Goal: Information Seeking & Learning: Learn about a topic

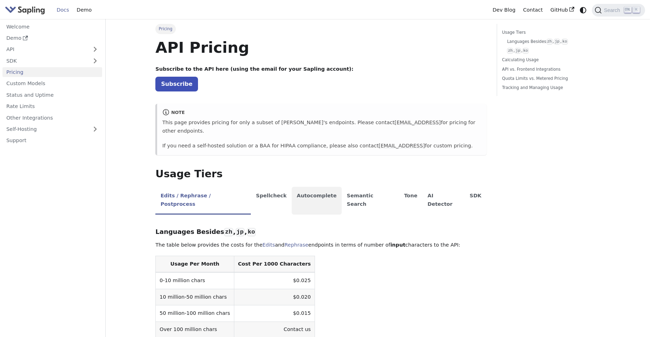
click at [293, 189] on li "Autocomplete" at bounding box center [317, 201] width 50 height 28
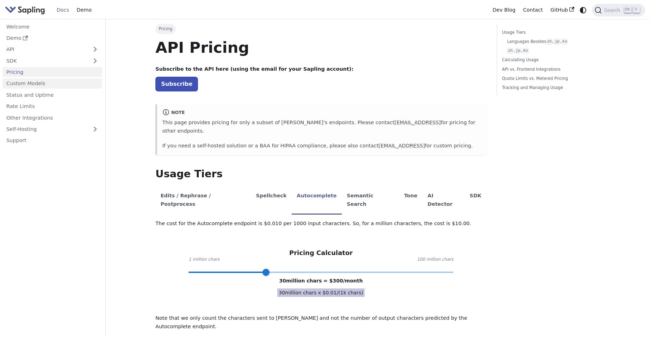
click at [37, 84] on link "Custom Models" at bounding box center [52, 84] width 100 height 10
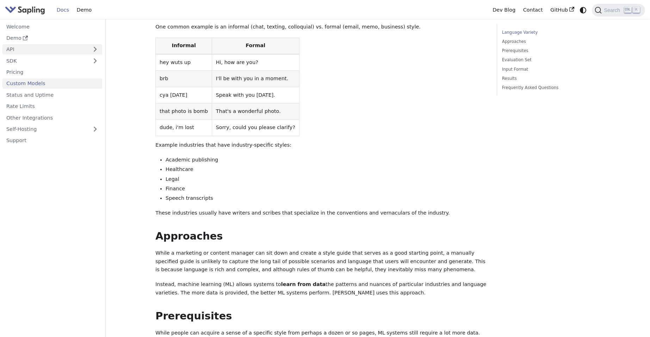
scroll to position [81, 0]
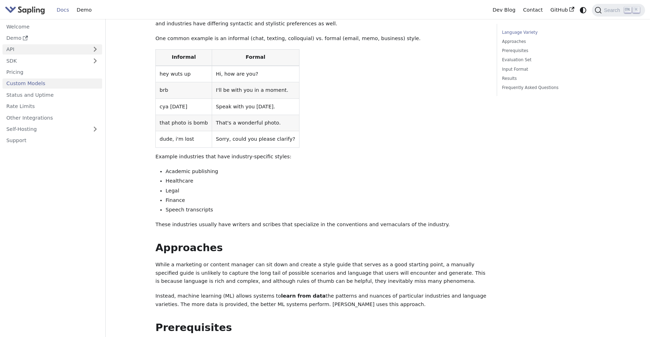
click at [43, 48] on link "API" at bounding box center [45, 49] width 86 height 10
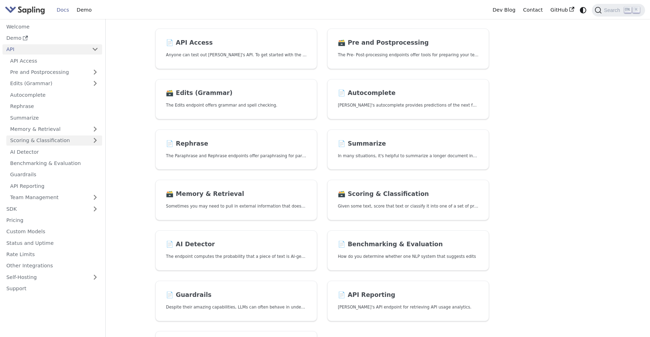
scroll to position [27, 0]
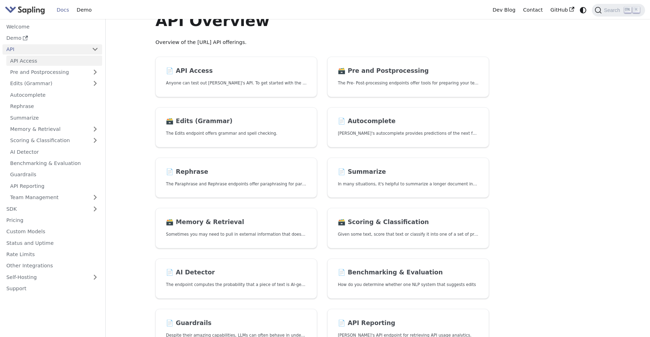
click at [31, 60] on link "API Access" at bounding box center [54, 61] width 96 height 10
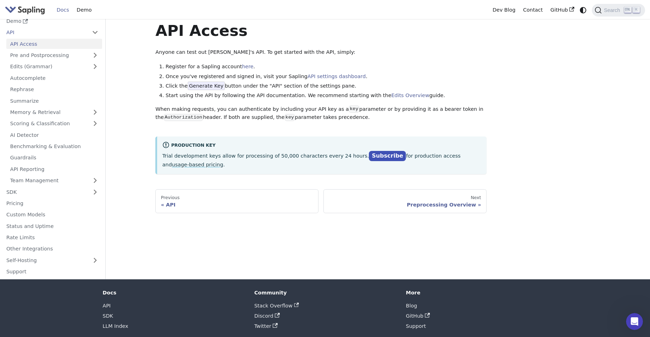
scroll to position [35, 0]
